Goal: Transaction & Acquisition: Purchase product/service

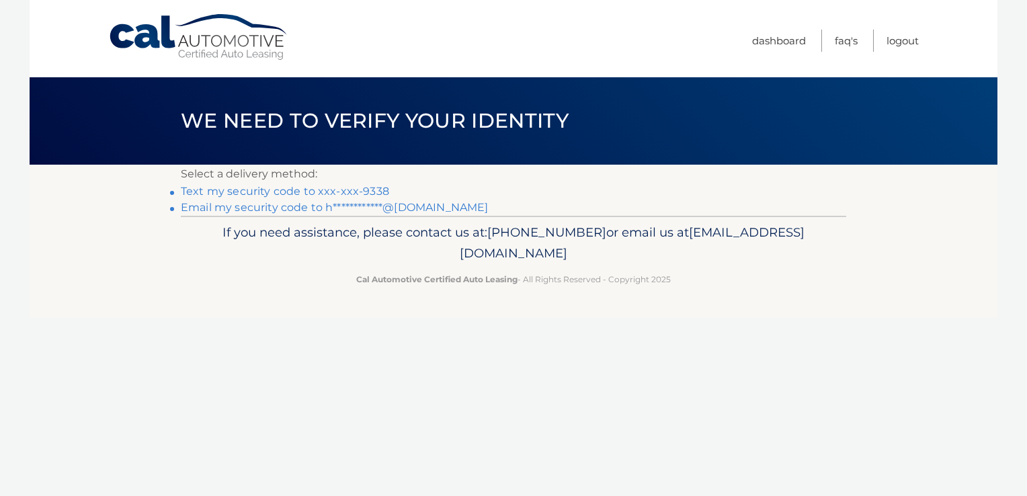
click at [320, 194] on link "Text my security code to xxx-xxx-9338" at bounding box center [285, 191] width 208 height 13
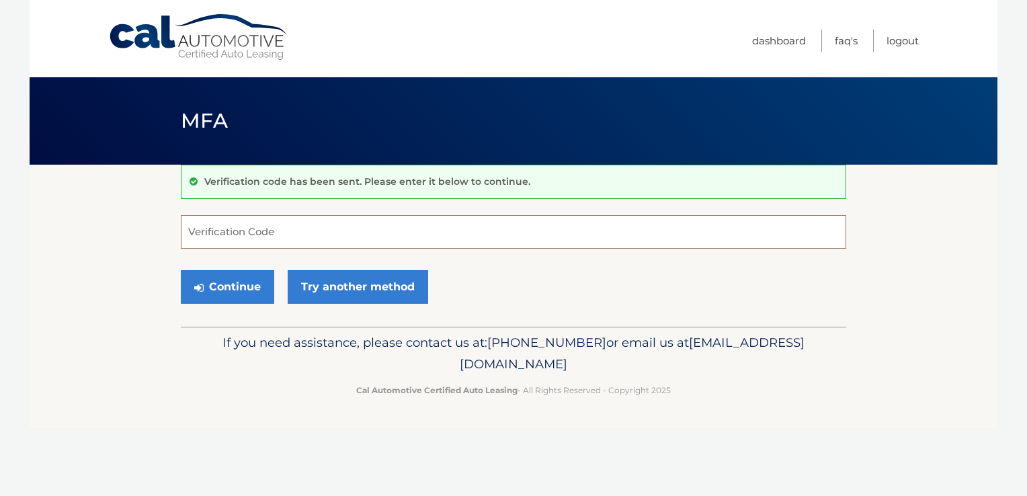
click at [269, 232] on input "Verification Code" at bounding box center [513, 232] width 665 height 34
type input "996354"
click at [216, 291] on button "Continue" at bounding box center [227, 287] width 93 height 34
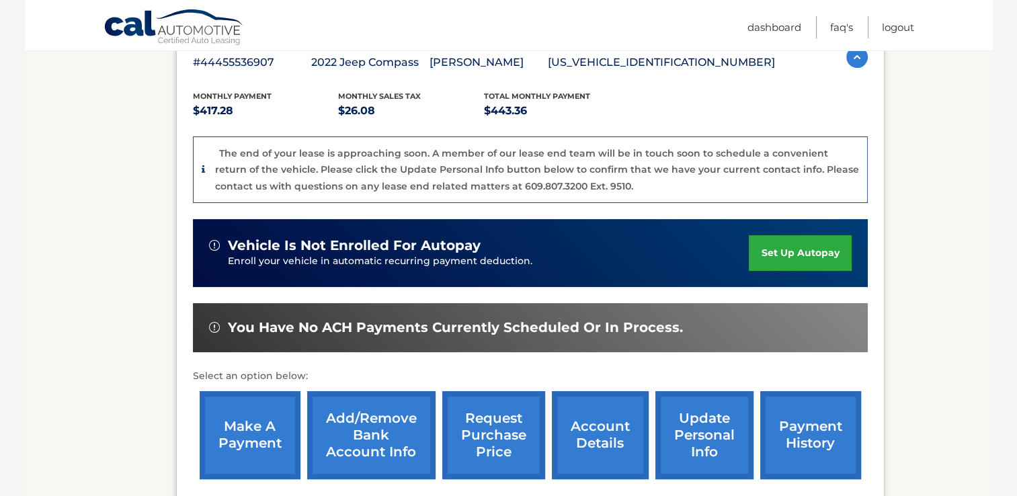
scroll to position [314, 0]
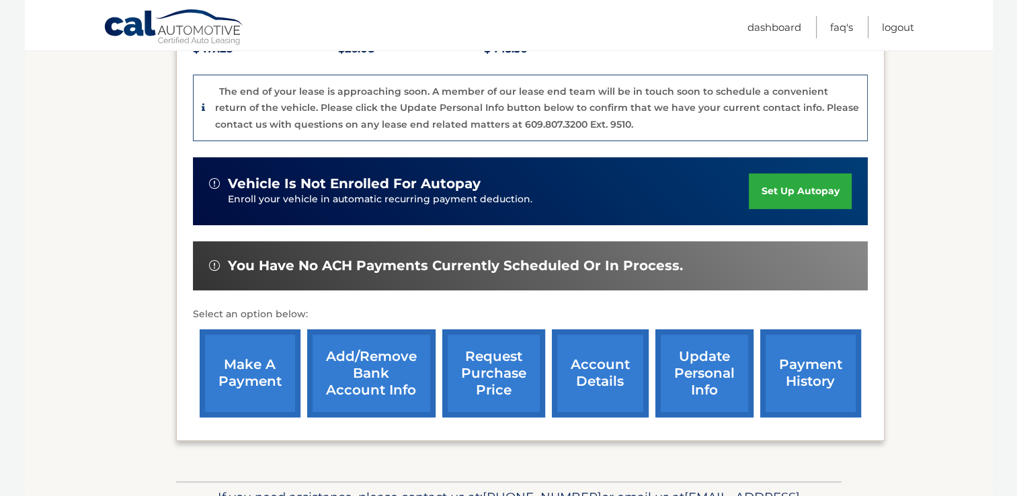
click at [274, 363] on link "make a payment" at bounding box center [250, 373] width 101 height 88
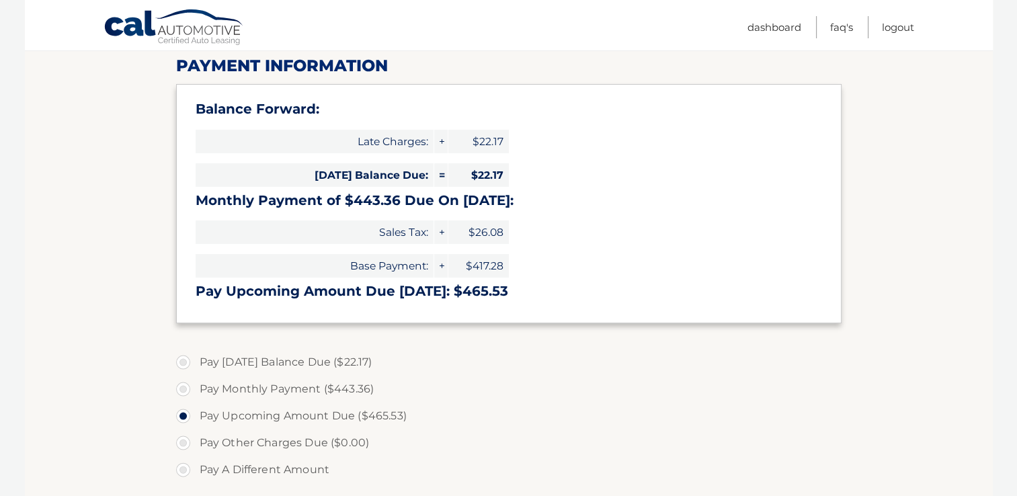
scroll to position [174, 0]
click at [181, 366] on label "Pay [DATE] Balance Due ($22.17)" at bounding box center [508, 361] width 665 height 27
click at [181, 366] on input "Pay [DATE] Balance Due ($22.17)" at bounding box center [187, 358] width 13 height 21
radio input "true"
type input "22.17"
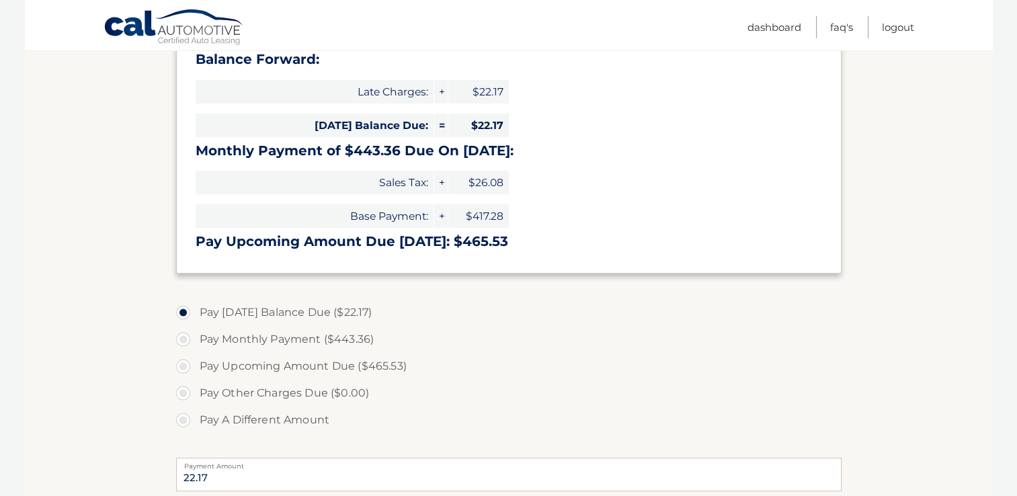
scroll to position [222, 0]
click at [182, 372] on label "Pay Upcoming Amount Due ($465.53)" at bounding box center [508, 366] width 665 height 27
click at [182, 372] on input "Pay Upcoming Amount Due ($465.53)" at bounding box center [187, 363] width 13 height 21
radio input "true"
type input "465.53"
